Goal: Transaction & Acquisition: Purchase product/service

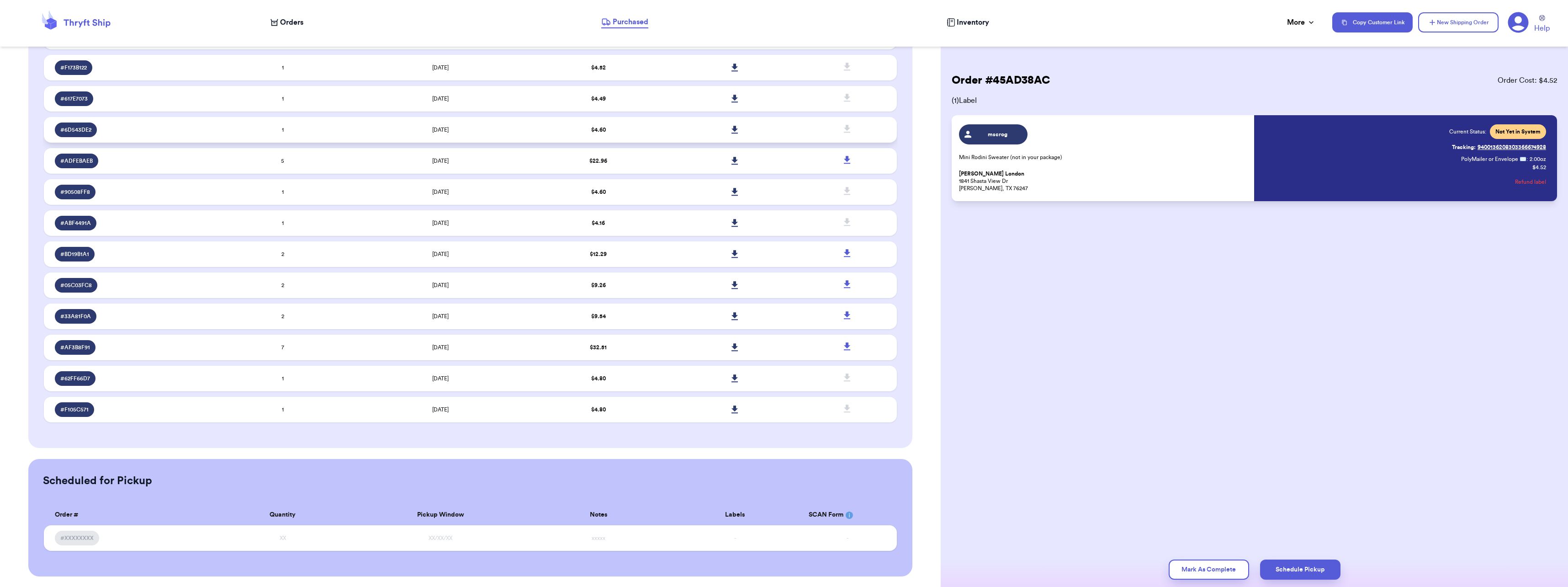
scroll to position [213, 0]
click at [300, 20] on span "Orders" at bounding box center [291, 23] width 23 height 11
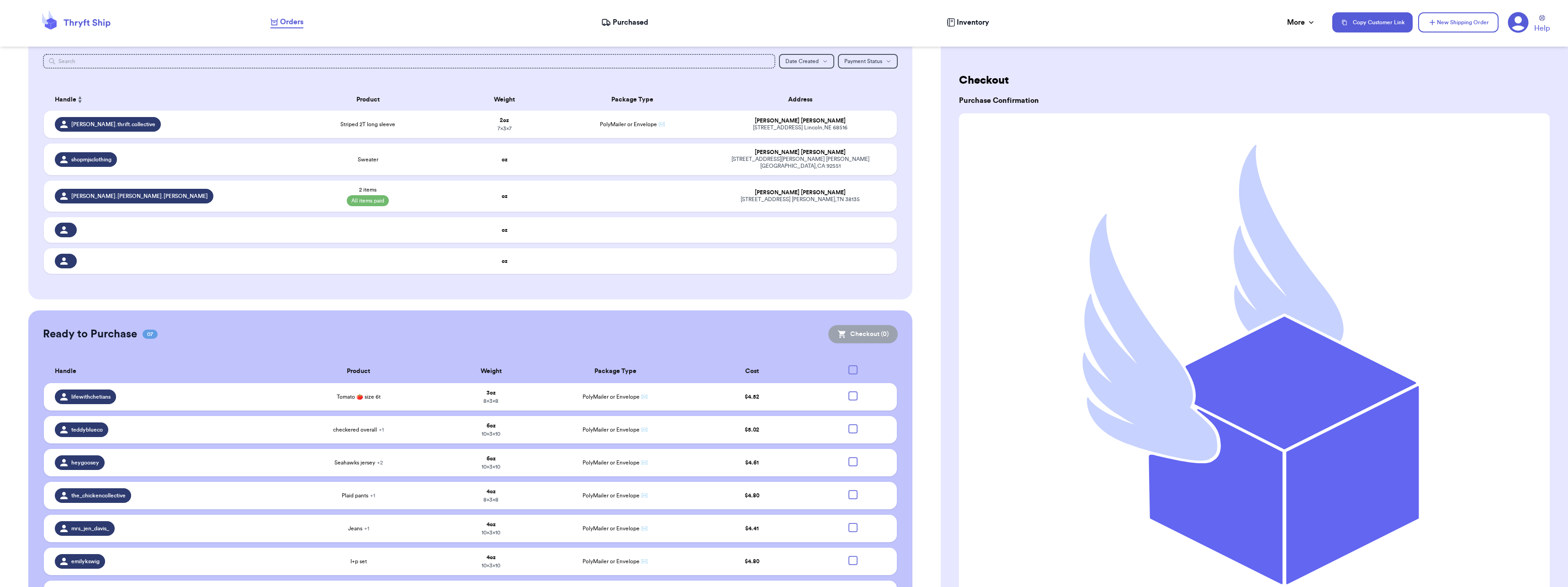
scroll to position [97, 0]
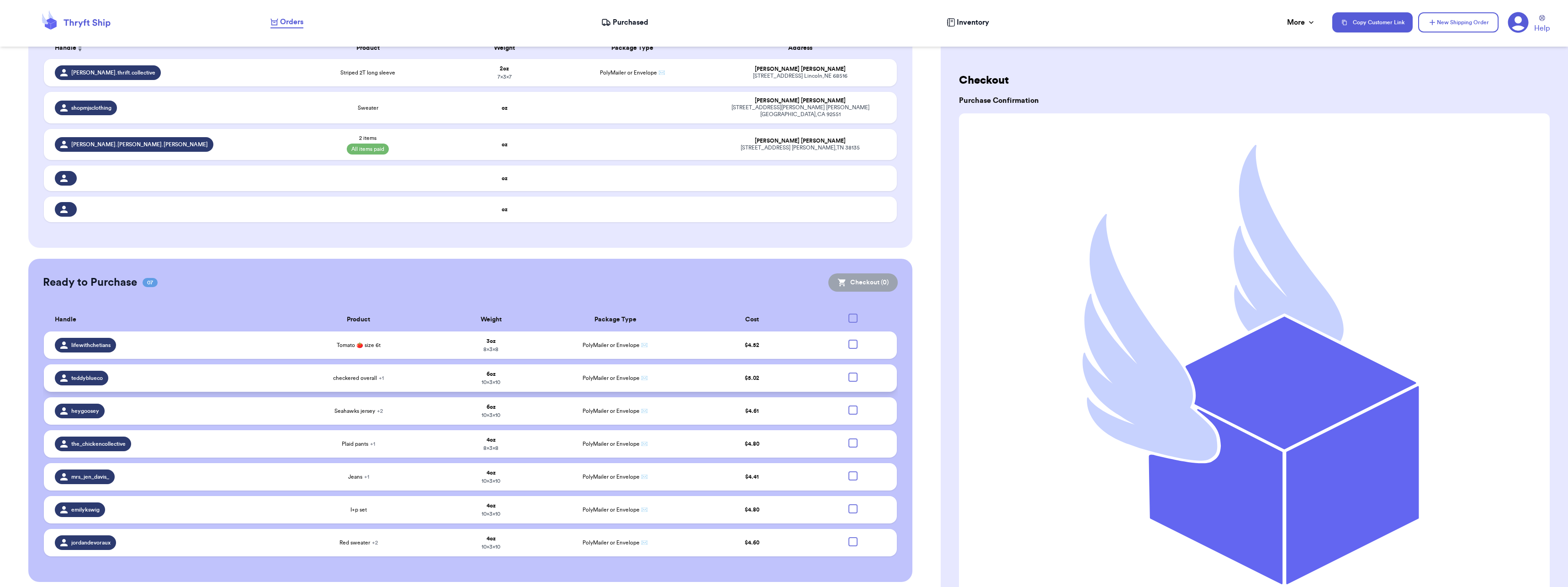
click at [848, 373] on div at bounding box center [852, 377] width 9 height 9
click at [852, 372] on input "checkbox" at bounding box center [852, 372] width 1 height 1
checkbox input "true"
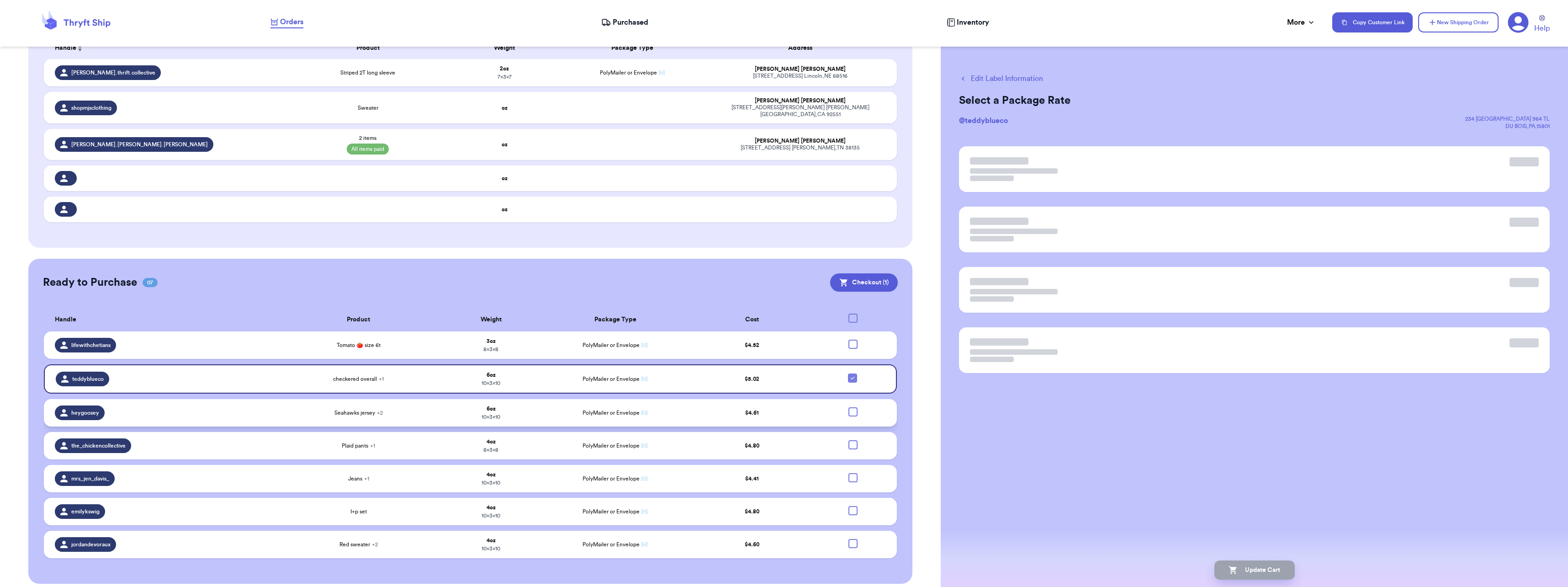
click at [850, 407] on div at bounding box center [852, 411] width 9 height 9
click at [852, 406] on input "checkbox" at bounding box center [852, 406] width 1 height 1
checkbox input "true"
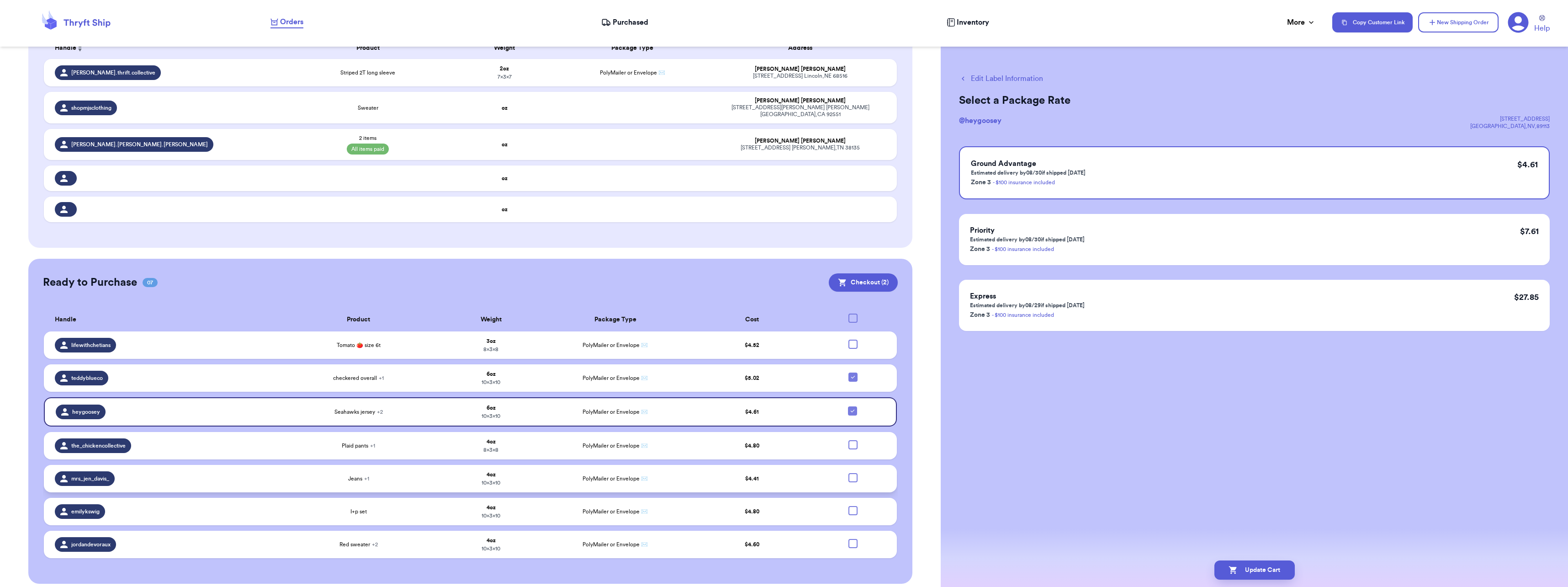
drag, startPoint x: 845, startPoint y: 440, endPoint x: 846, endPoint y: 461, distance: 21.0
click at [848, 440] on div at bounding box center [852, 444] width 9 height 9
click at [852, 440] on input "checkbox" at bounding box center [852, 439] width 1 height 1
checkbox input "true"
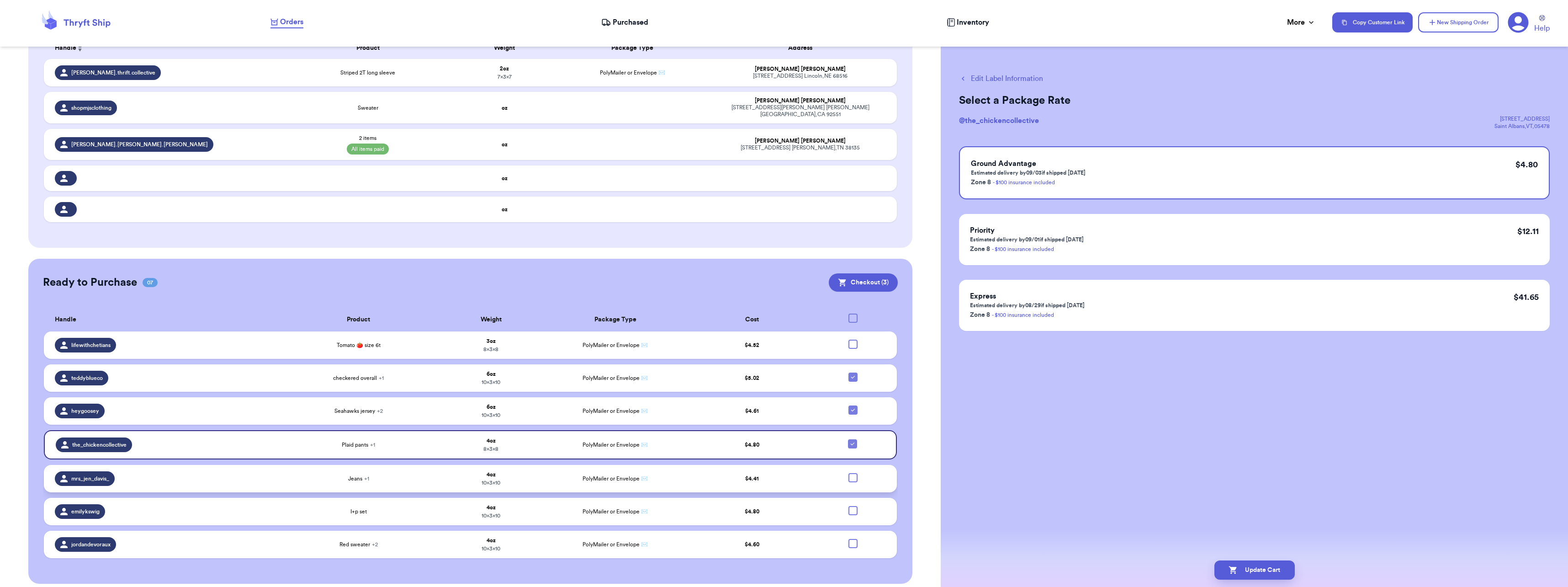
click at [848, 473] on div at bounding box center [852, 477] width 9 height 9
click at [852, 473] on input "checkbox" at bounding box center [852, 473] width 1 height 1
checkbox input "true"
click at [848, 506] on div at bounding box center [852, 510] width 9 height 9
click at [852, 506] on input "checkbox" at bounding box center [852, 506] width 1 height 1
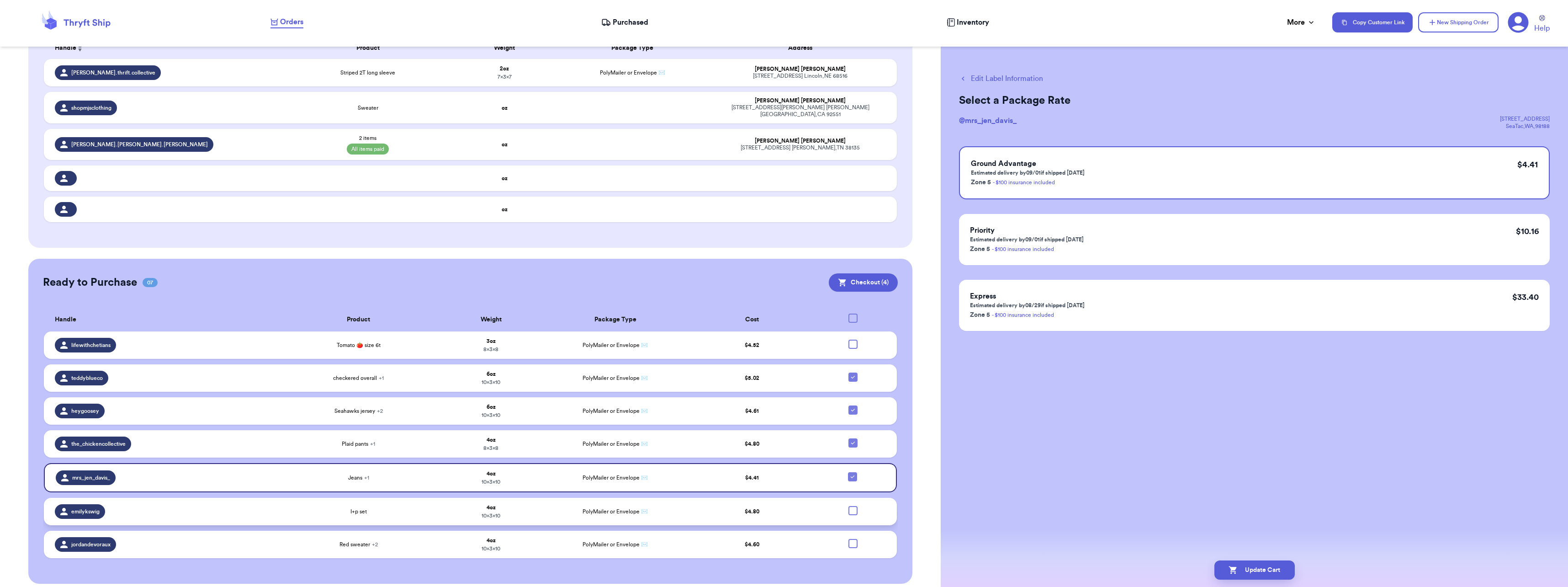
checkbox input "true"
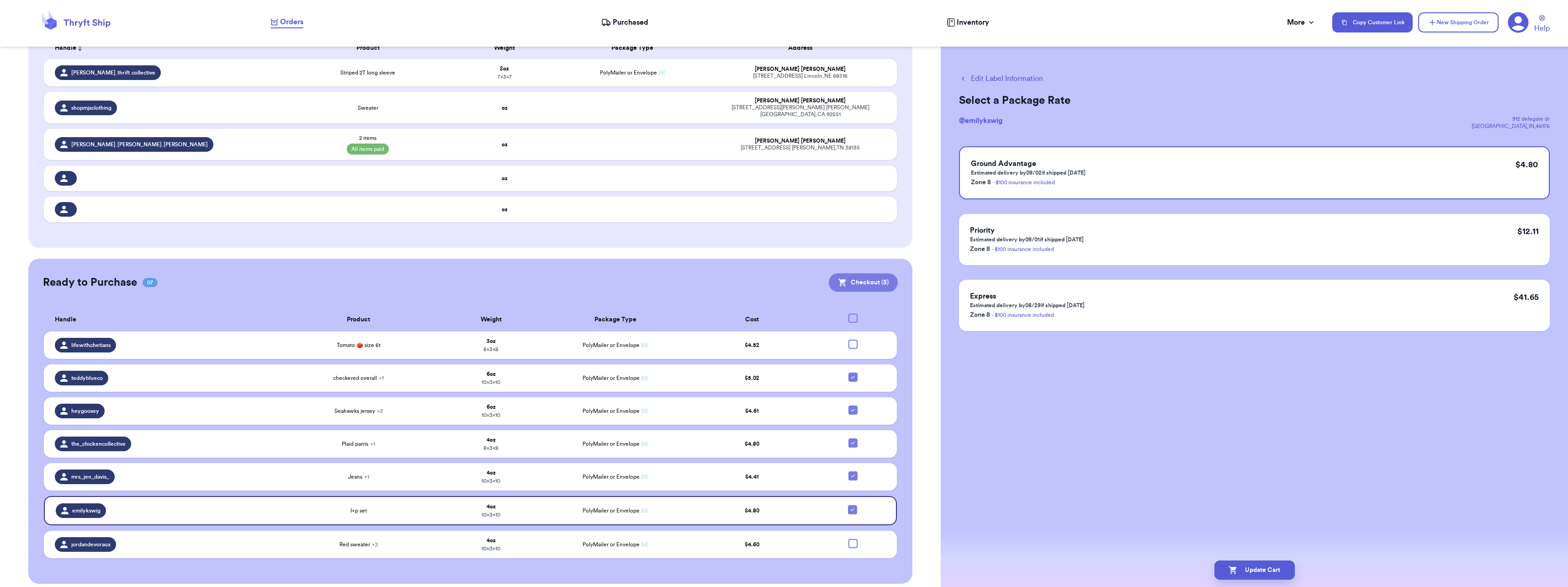
click at [867, 276] on button "Checkout ( 5 )" at bounding box center [863, 282] width 69 height 19
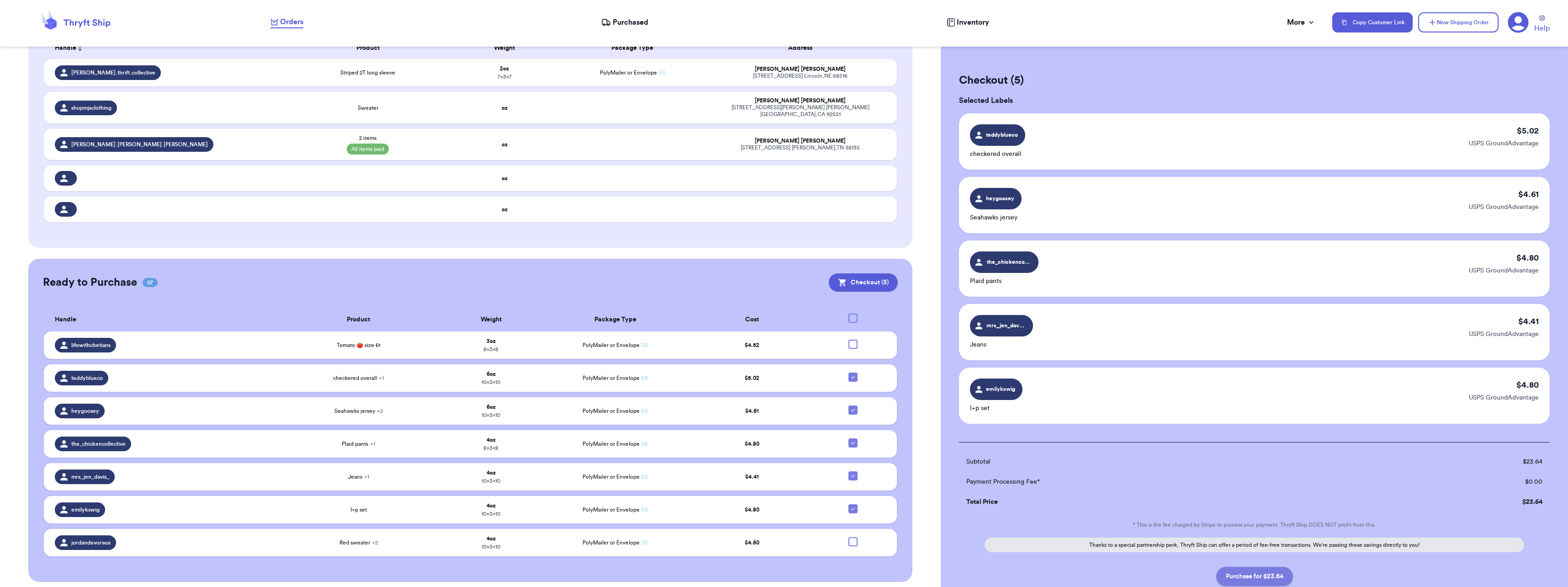
click at [1262, 583] on button "Purchase for $23.64" at bounding box center [1254, 577] width 77 height 19
checkbox input "false"
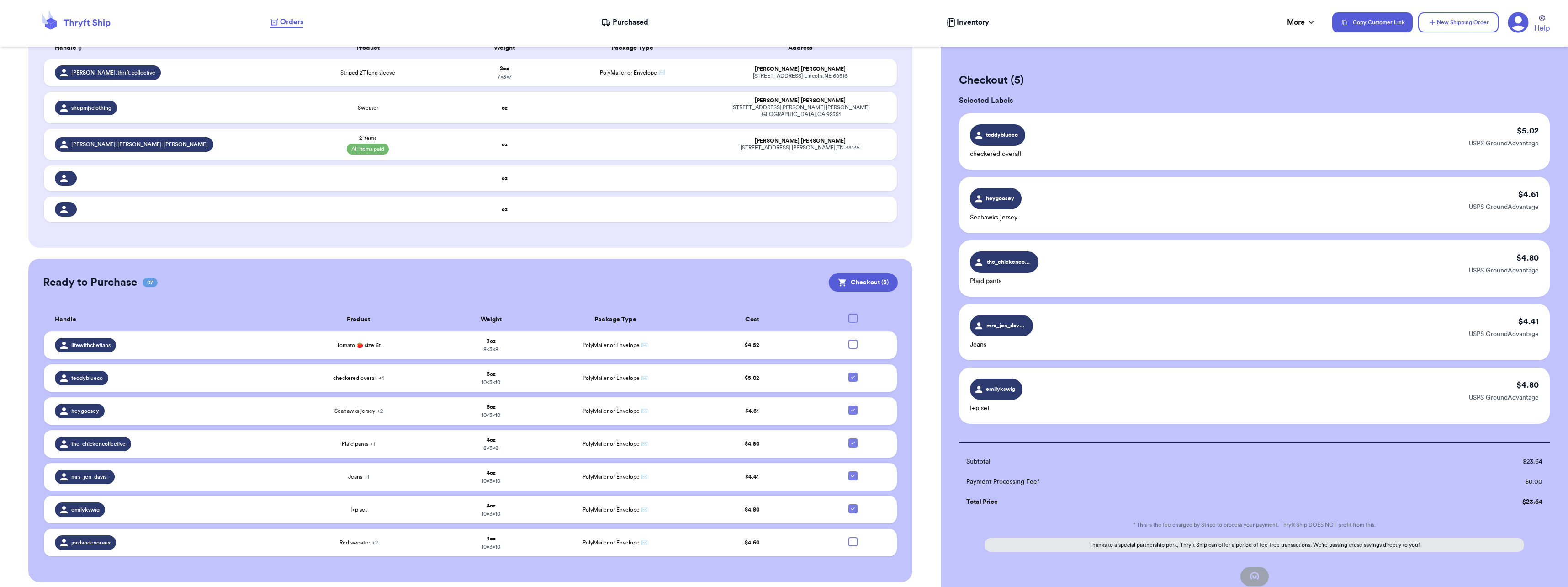
checkbox input "false"
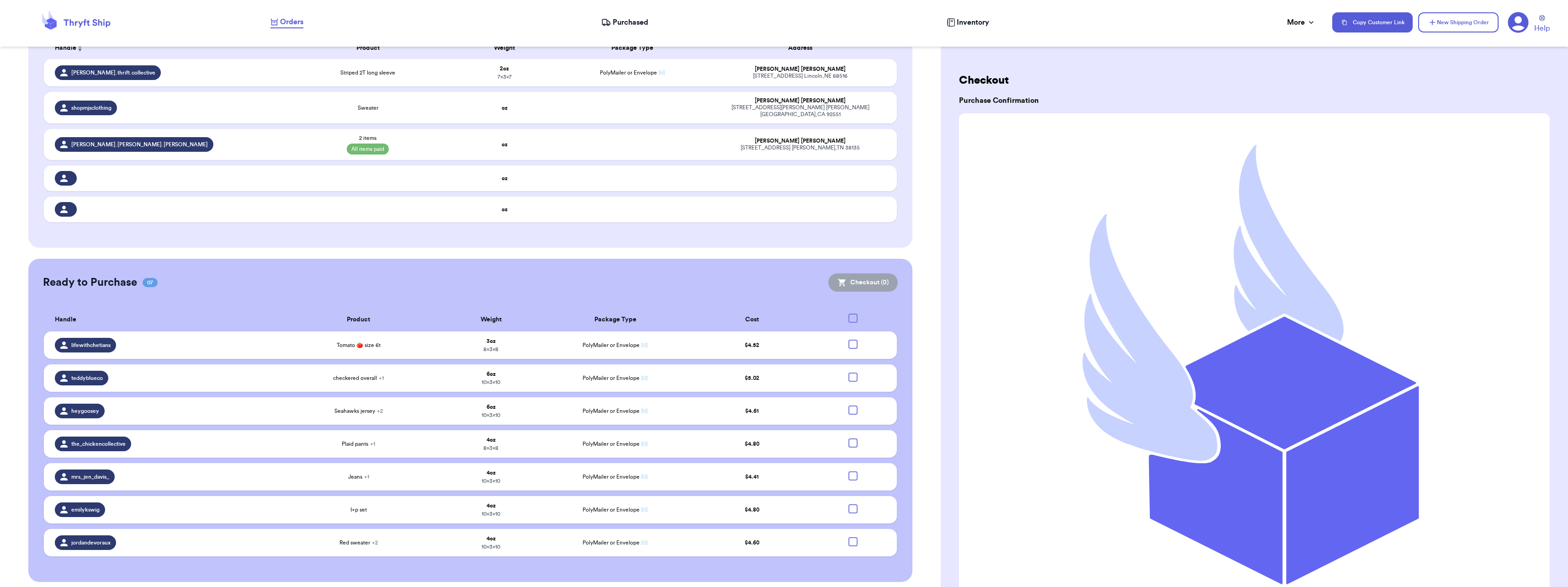
scroll to position [0, 0]
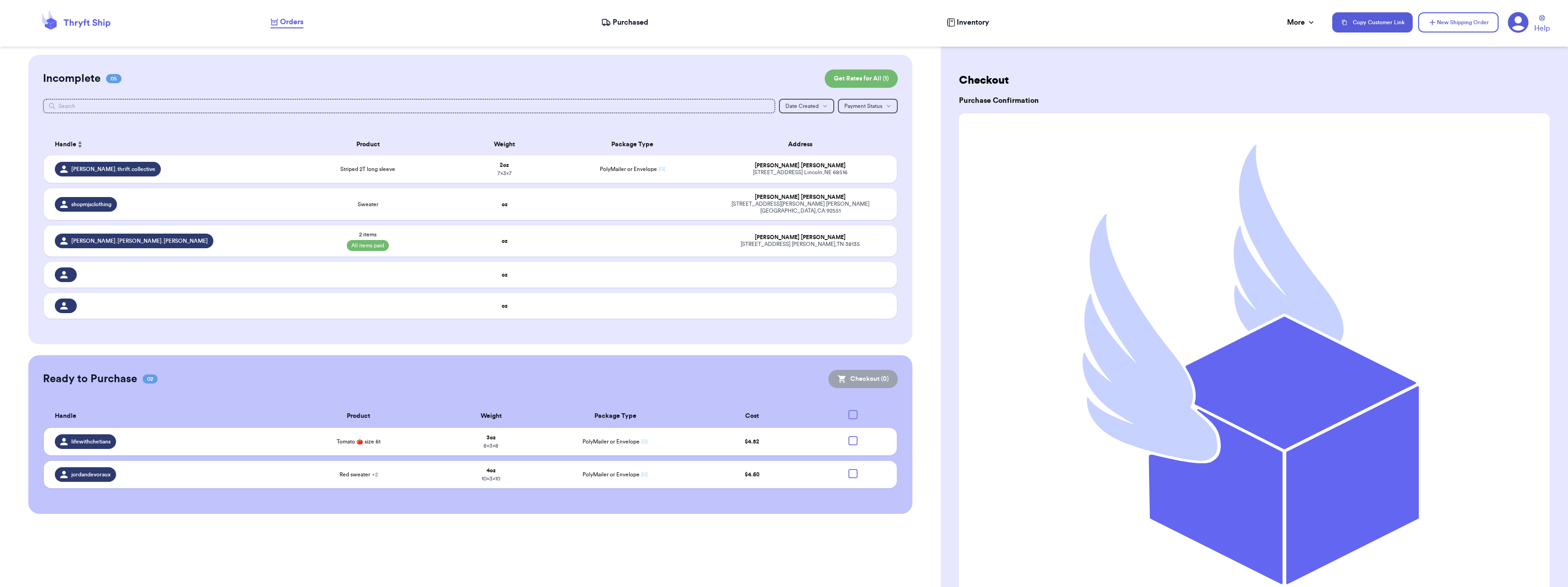
click at [615, 26] on span "Purchased" at bounding box center [630, 23] width 35 height 11
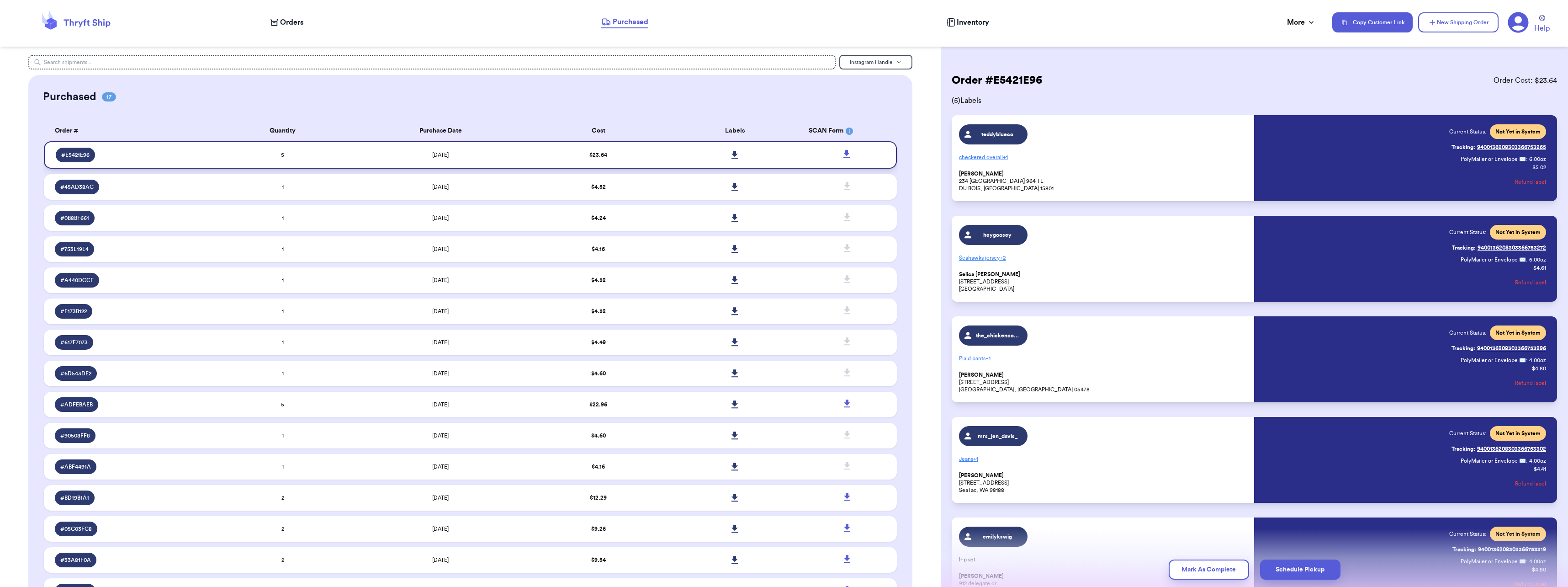
click at [731, 153] on icon at bounding box center [734, 155] width 7 height 8
click at [297, 23] on span "Orders" at bounding box center [291, 23] width 23 height 11
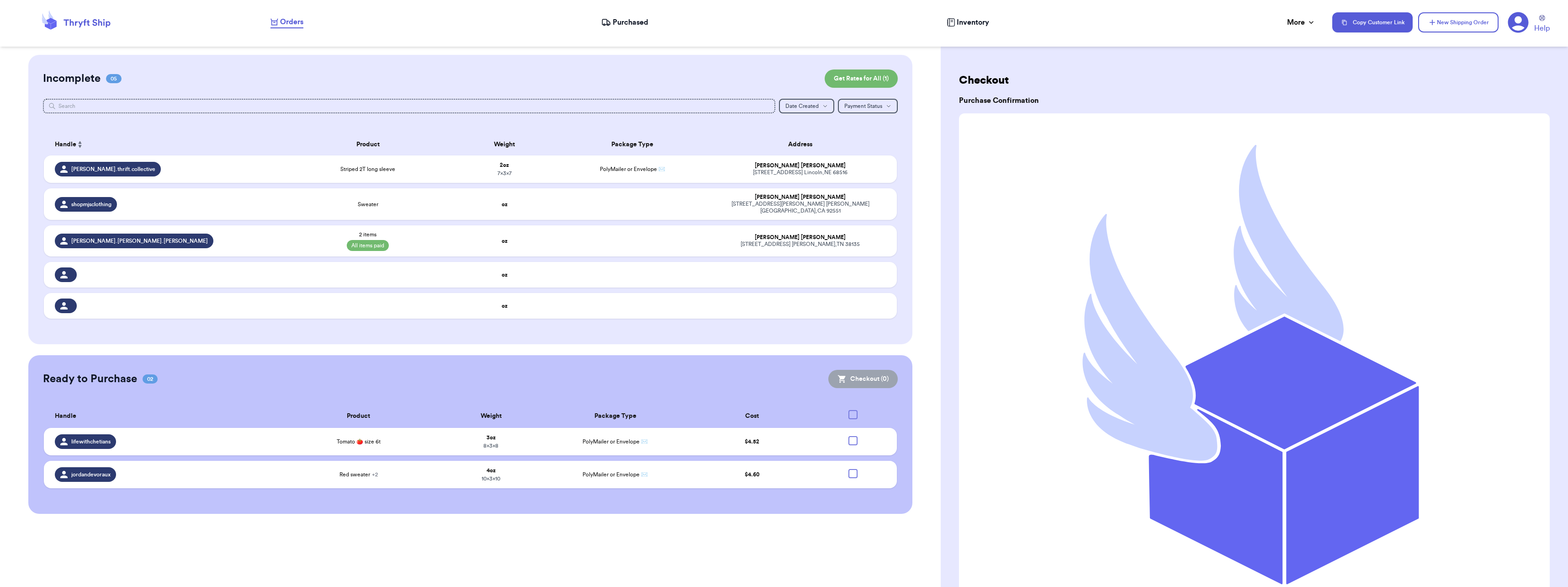
click at [626, 23] on span "Purchased" at bounding box center [630, 23] width 35 height 11
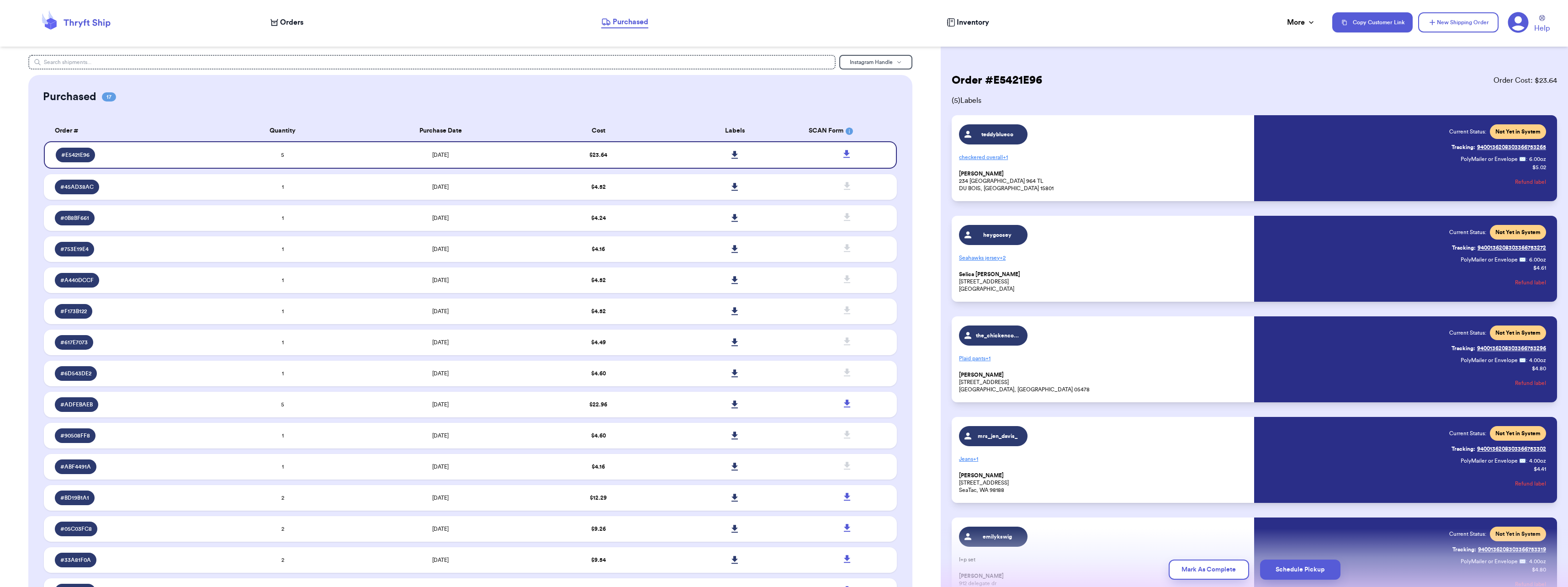
click at [1003, 156] on span "+ 1" at bounding box center [1005, 157] width 5 height 6
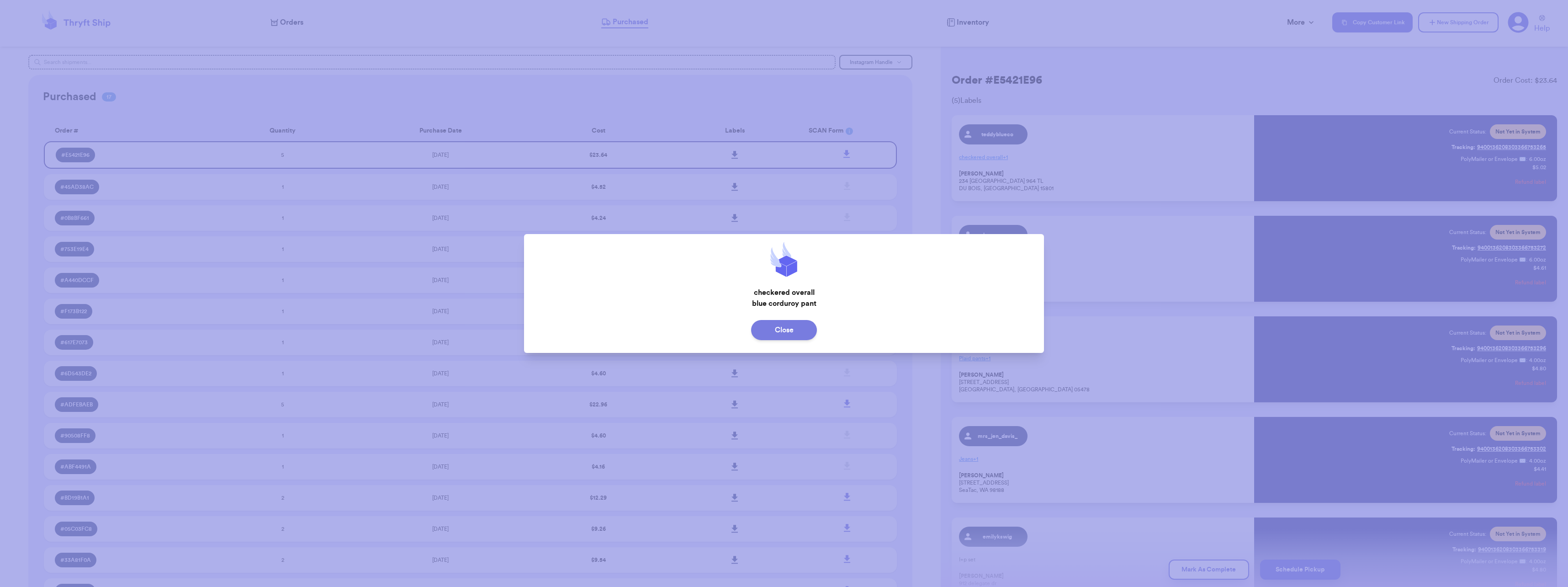
click at [808, 334] on button "Close" at bounding box center [784, 330] width 66 height 20
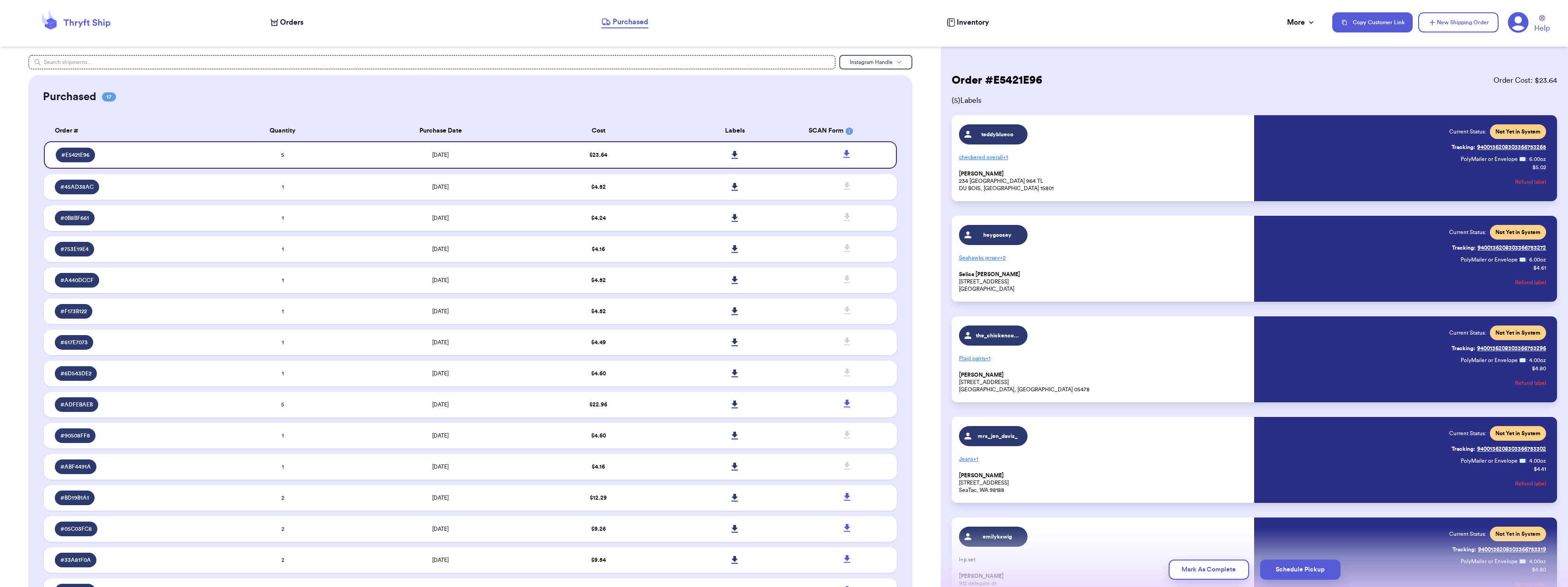
click at [1094, 154] on p "checkered overall + 1" at bounding box center [1103, 157] width 289 height 15
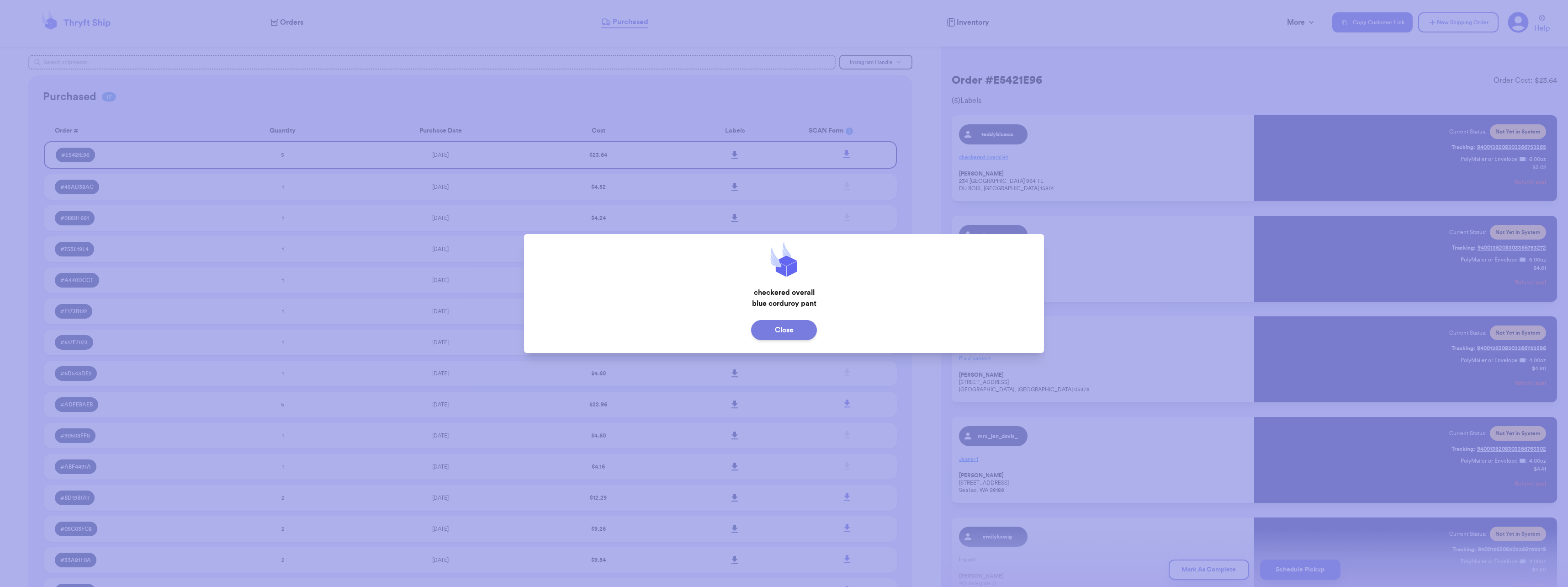
click at [796, 331] on button "Close" at bounding box center [784, 330] width 66 height 20
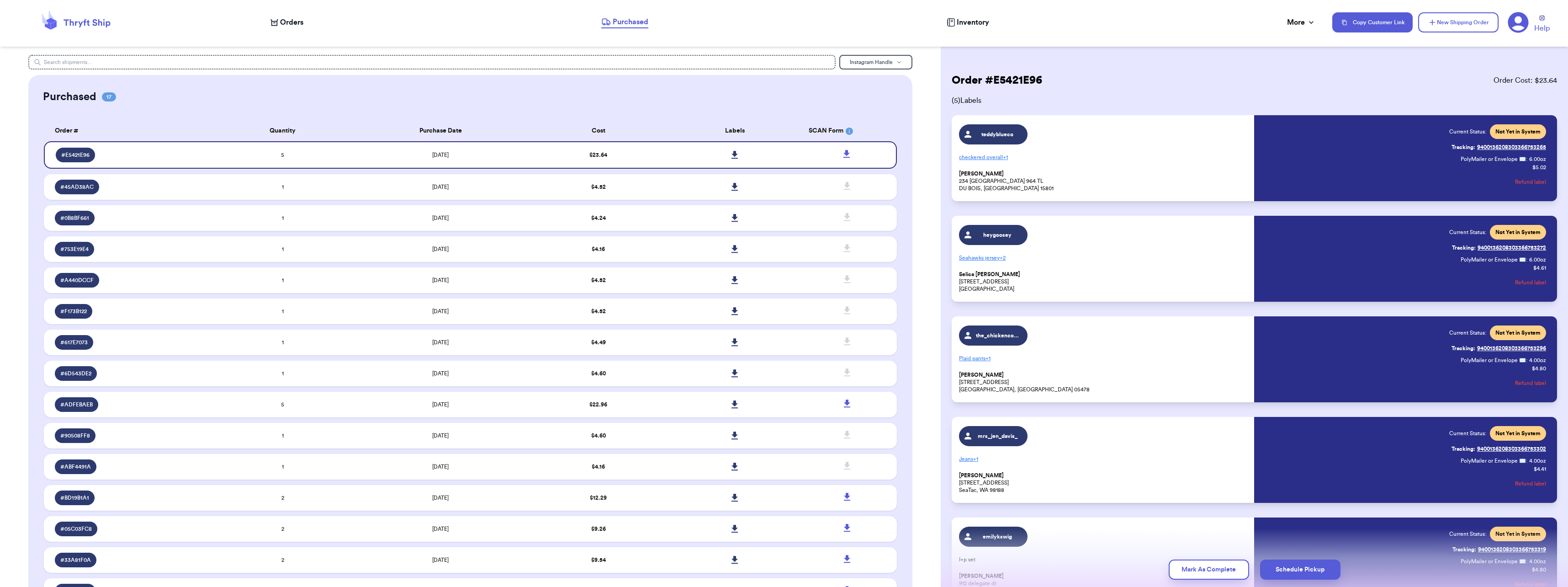
click at [1057, 138] on div "teddyblueco checkered overall + 1 [PERSON_NAME] [STREET_ADDRESS]" at bounding box center [1103, 158] width 289 height 68
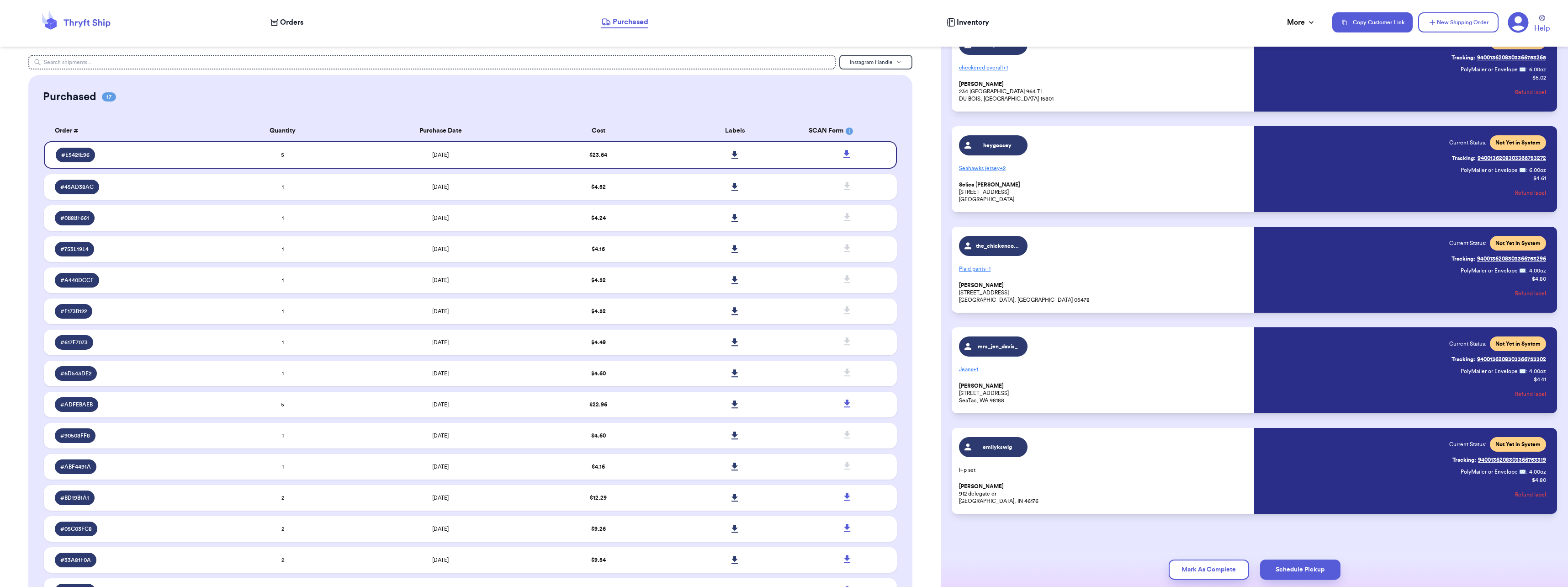
scroll to position [44, 0]
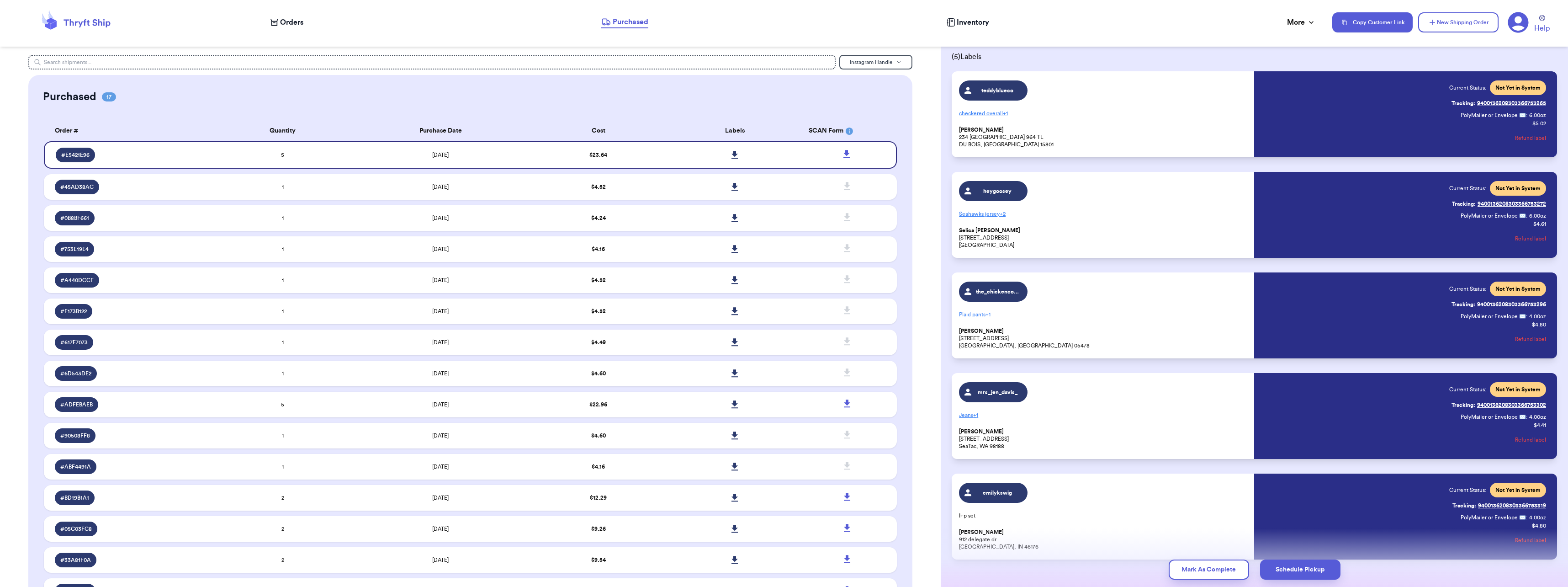
click at [984, 316] on p "Plaid pants + 1" at bounding box center [1103, 314] width 289 height 15
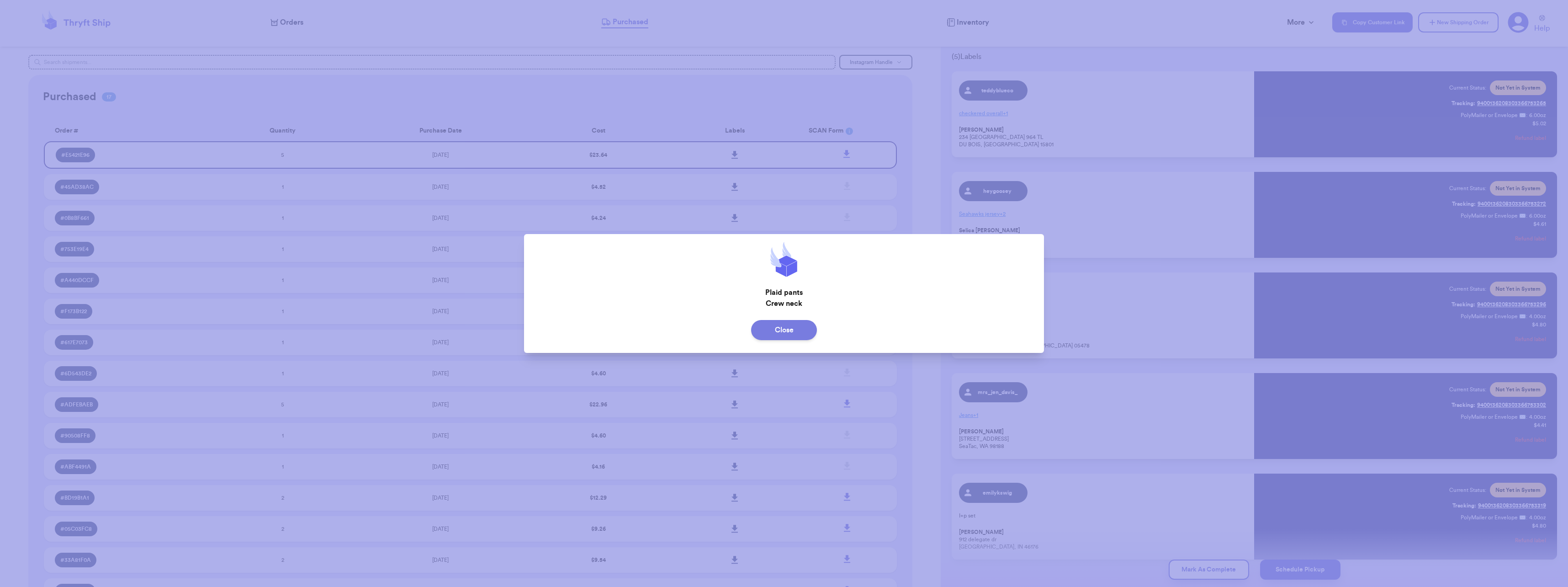
click at [801, 331] on button "Close" at bounding box center [784, 330] width 66 height 20
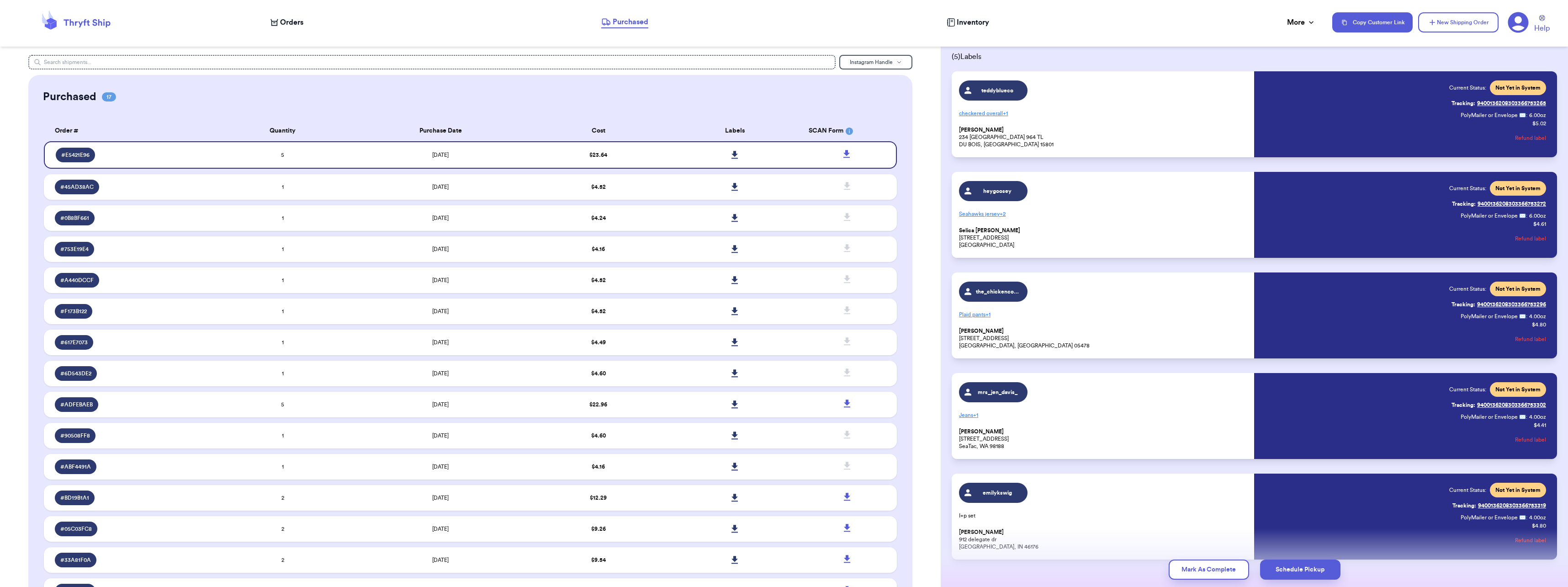
click at [980, 413] on p "Jeans + 1" at bounding box center [1103, 414] width 289 height 15
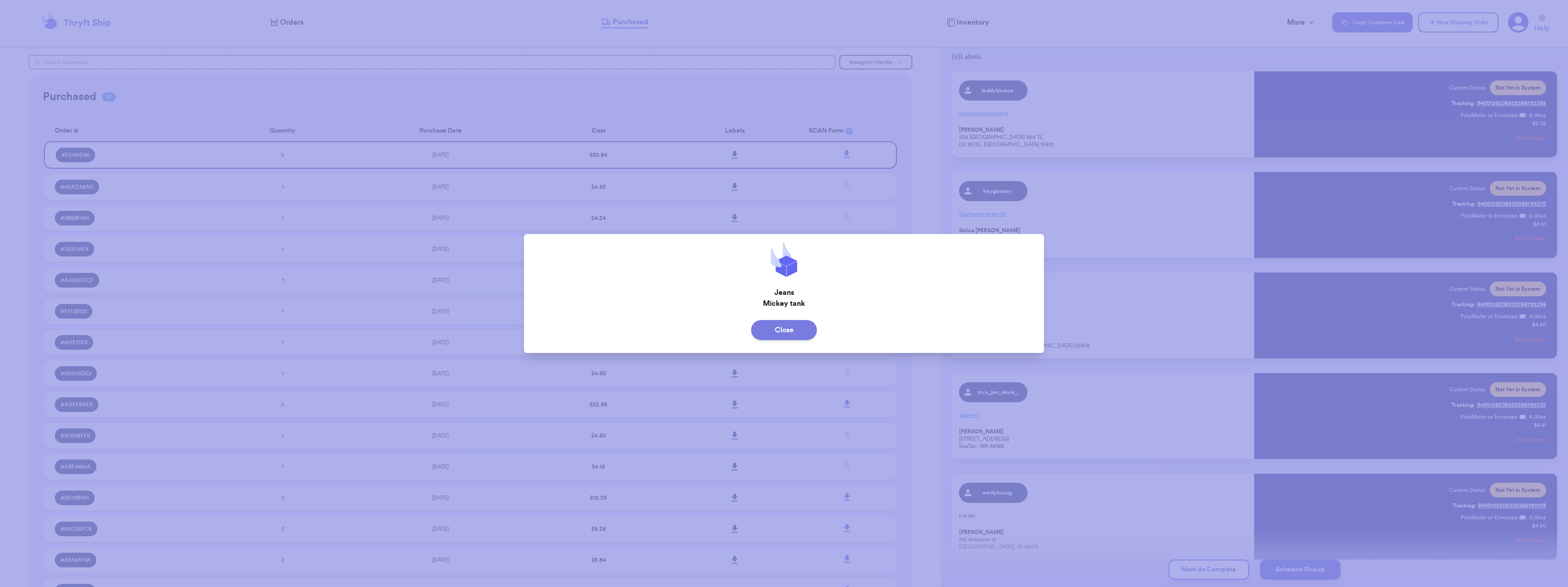
click at [788, 327] on button "Close" at bounding box center [784, 330] width 66 height 20
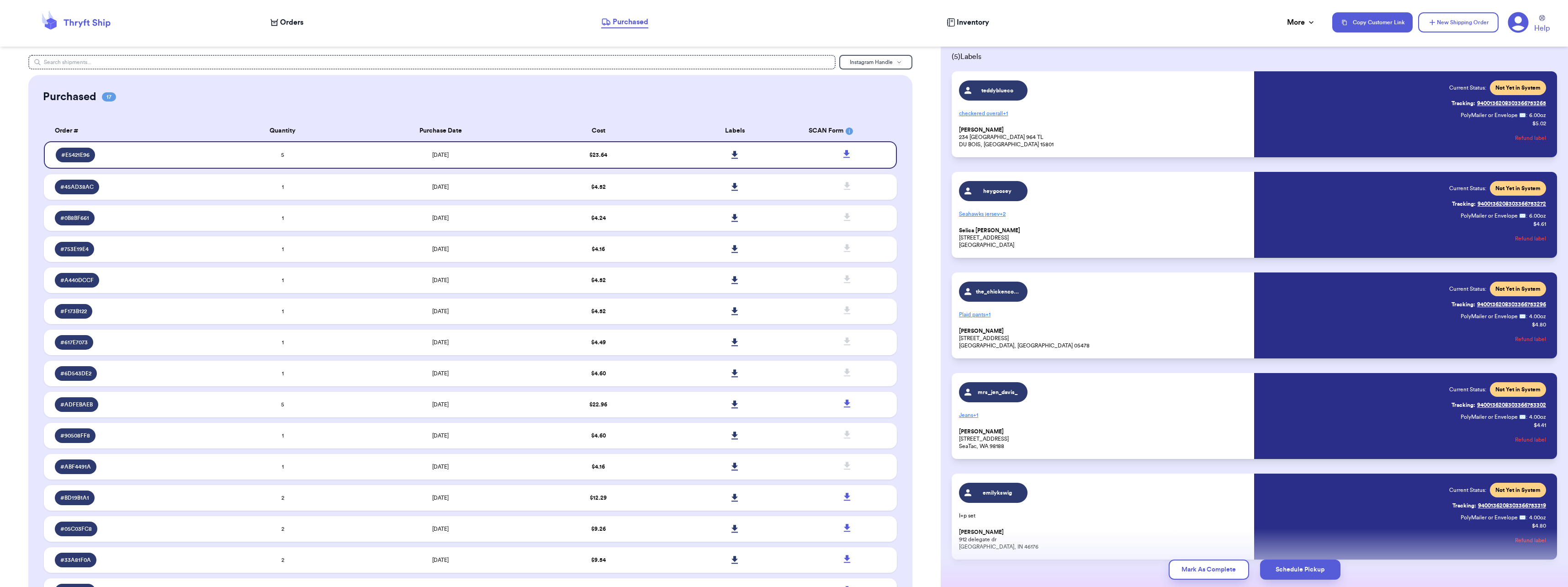
click at [996, 214] on p "Seahawks jersey + 2" at bounding box center [1103, 214] width 289 height 15
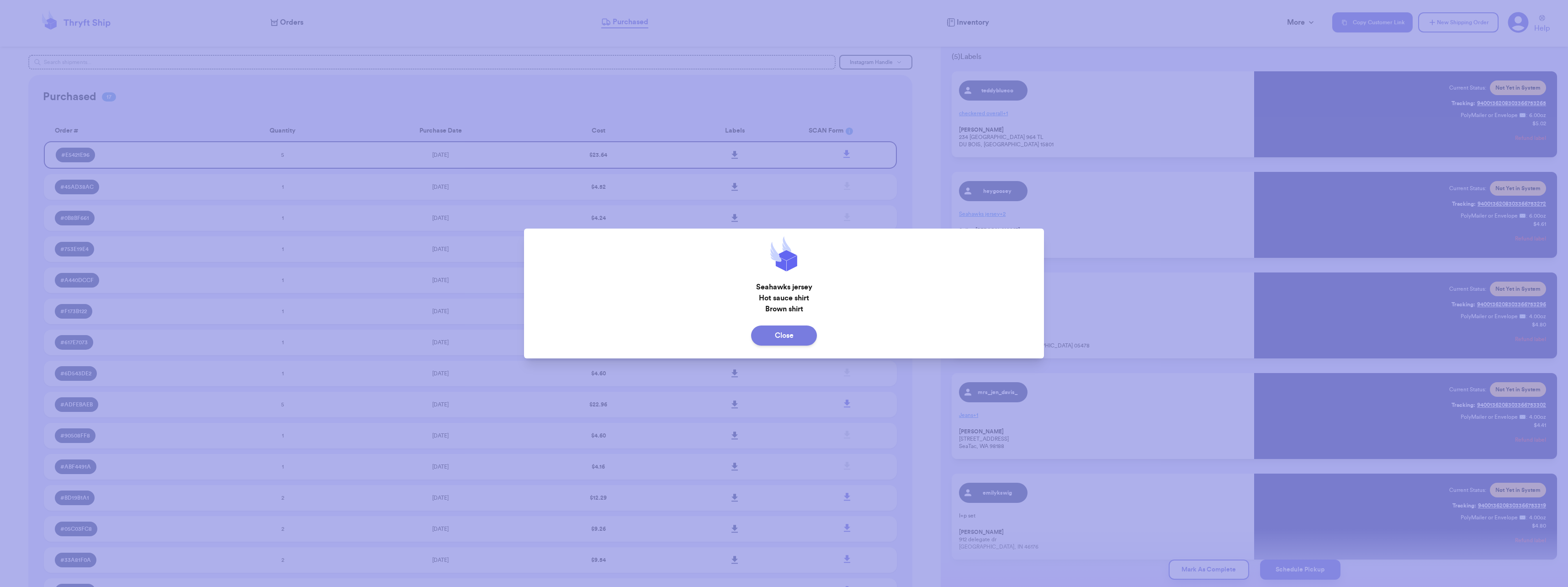
click at [808, 334] on button "Close" at bounding box center [784, 335] width 66 height 20
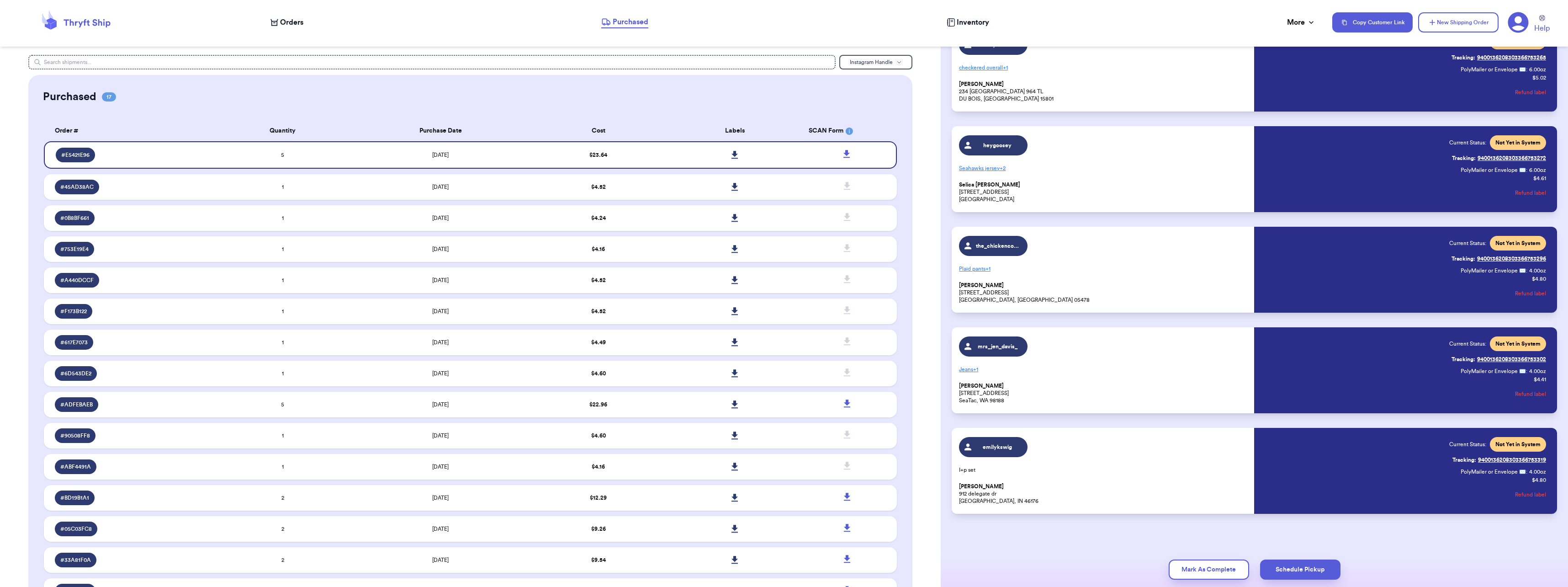
scroll to position [90, 0]
